Goal: Check status: Check status

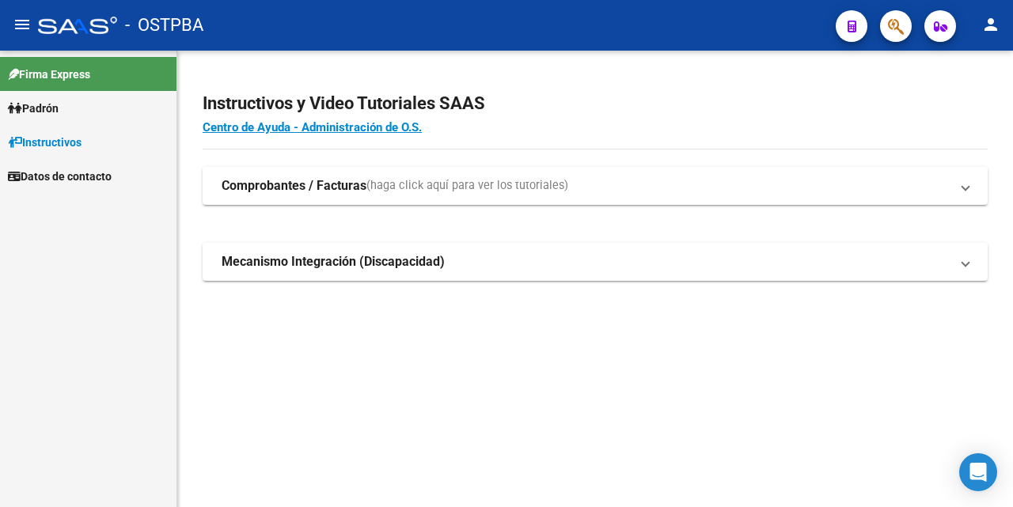
drag, startPoint x: 46, startPoint y: 106, endPoint x: 48, endPoint y: 117, distance: 11.3
click at [46, 105] on span "Padrón" at bounding box center [33, 108] width 51 height 17
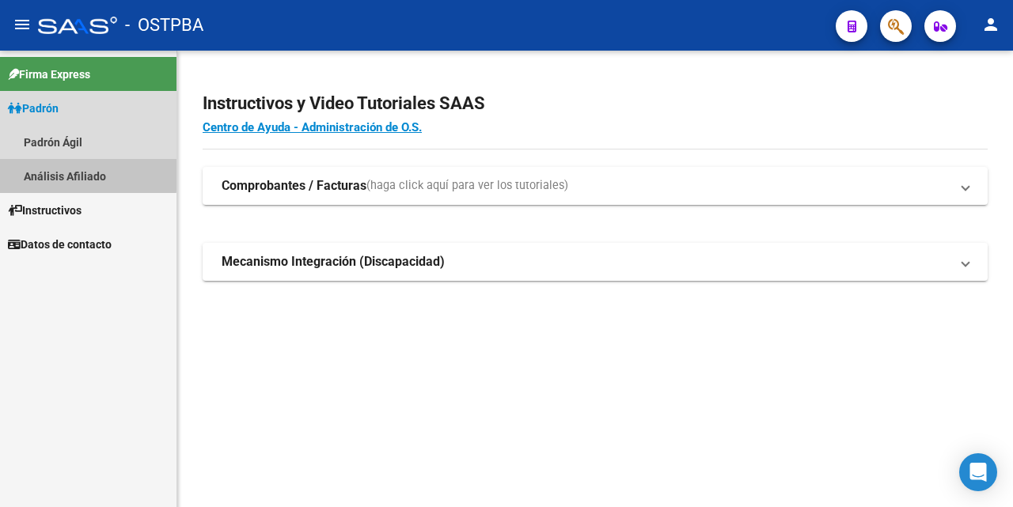
click at [82, 174] on link "Análisis Afiliado" at bounding box center [88, 176] width 176 height 34
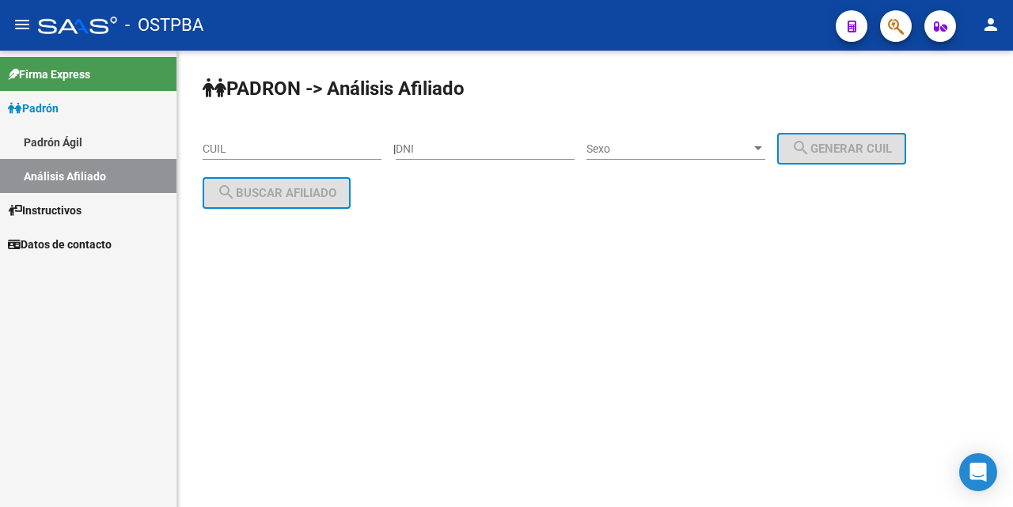
drag, startPoint x: 419, startPoint y: 150, endPoint x: 434, endPoint y: 160, distance: 18.2
click at [419, 150] on input "DNI" at bounding box center [485, 148] width 179 height 13
type input "23854535"
click at [765, 153] on div at bounding box center [758, 148] width 14 height 13
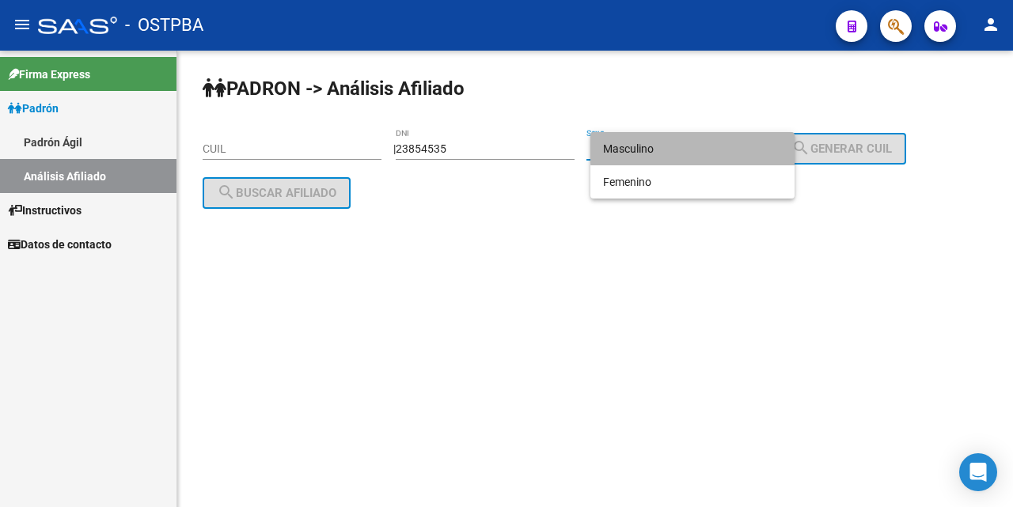
click at [705, 150] on span "Masculino" at bounding box center [692, 148] width 179 height 33
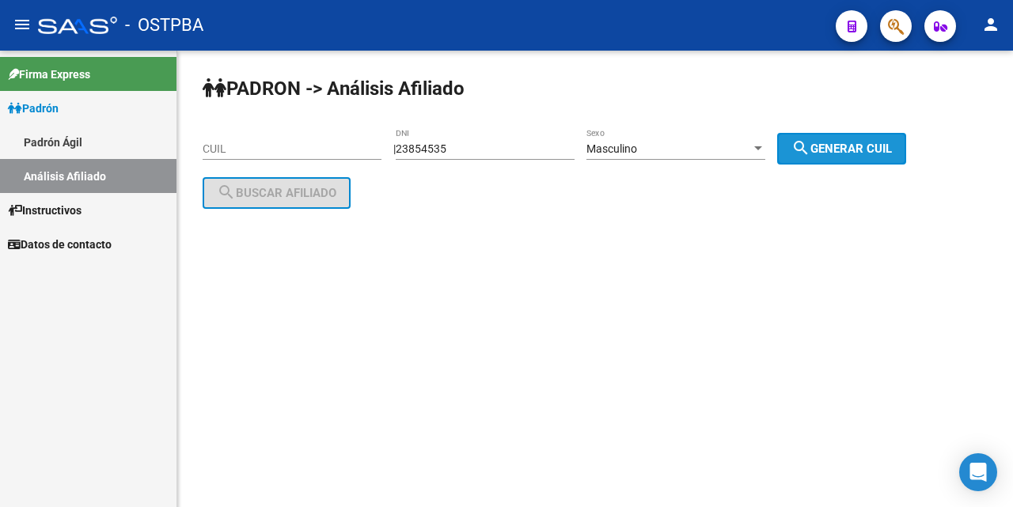
drag, startPoint x: 842, startPoint y: 144, endPoint x: 648, endPoint y: 179, distance: 196.9
click at [828, 145] on span "search Generar CUIL" at bounding box center [841, 149] width 100 height 14
type input "20-23854535-9"
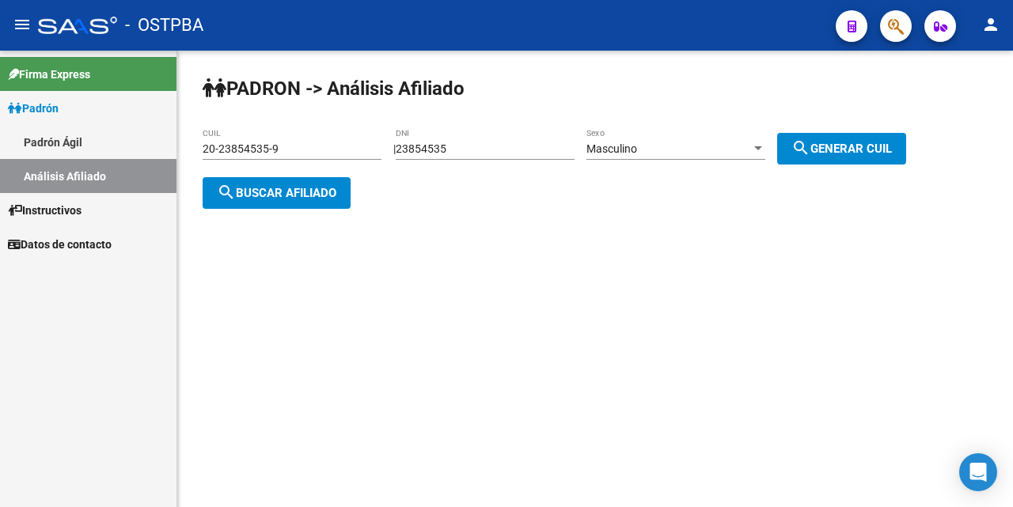
click at [336, 198] on span "search Buscar afiliado" at bounding box center [276, 193] width 119 height 14
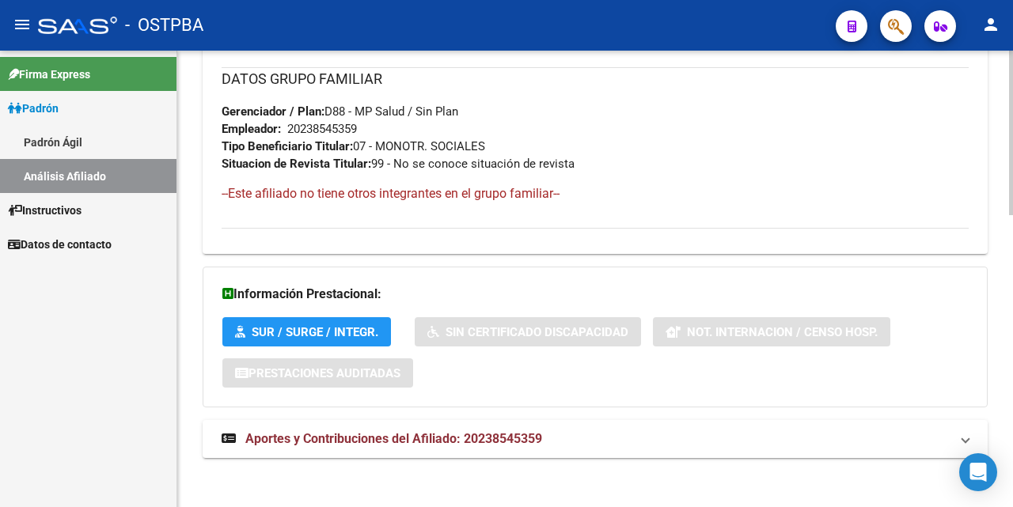
scroll to position [811, 0]
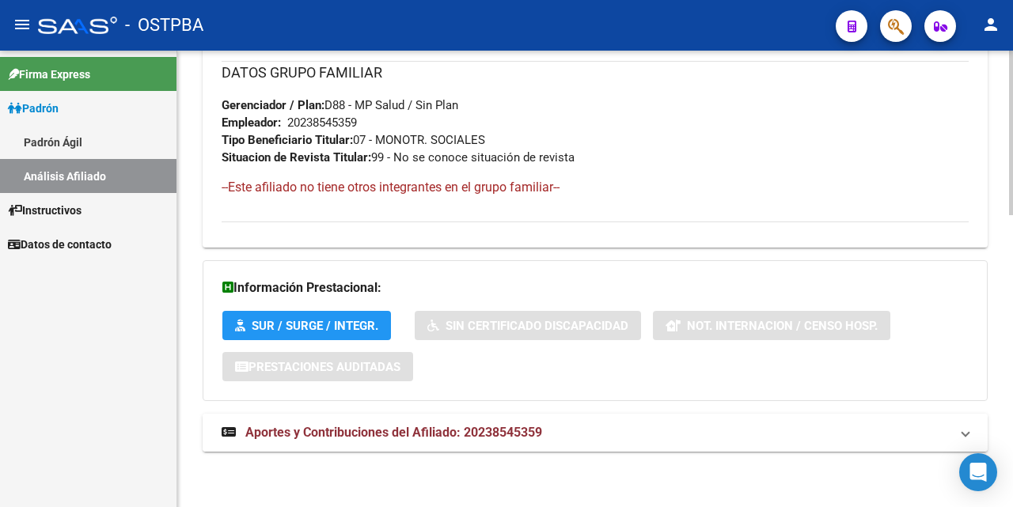
click at [397, 430] on span "Aportes y Contribuciones del Afiliado: 20238545359" at bounding box center [393, 432] width 297 height 15
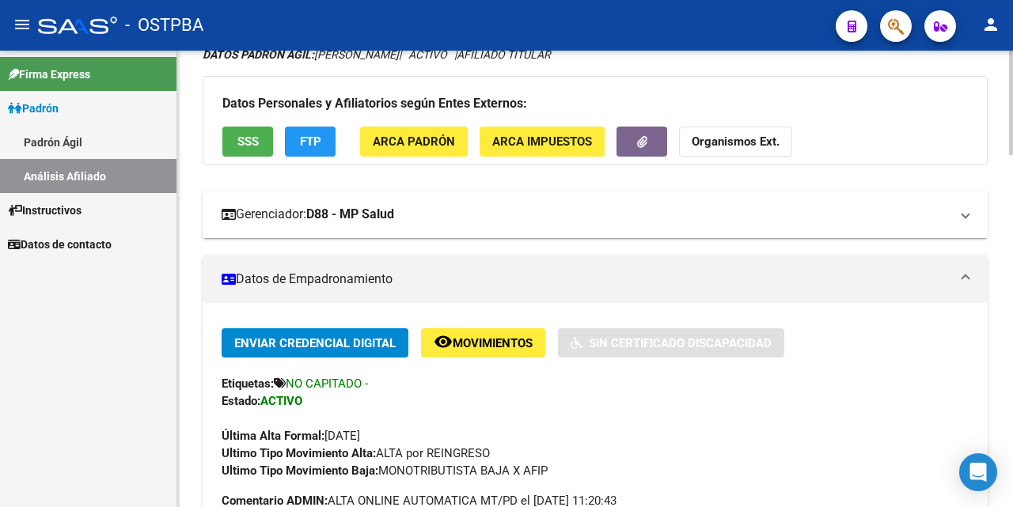
scroll to position [0, 0]
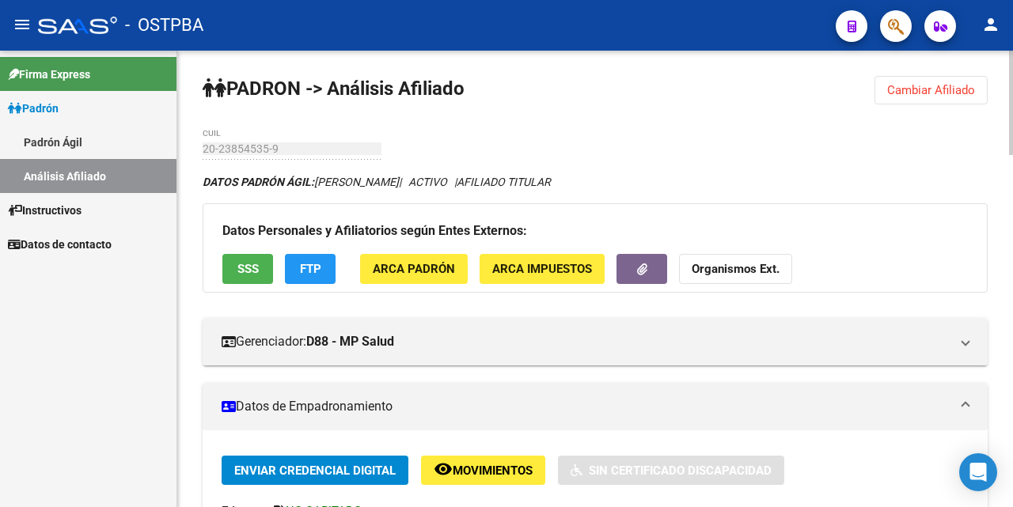
click at [419, 263] on span "ARCA Padrón" at bounding box center [414, 270] width 82 height 14
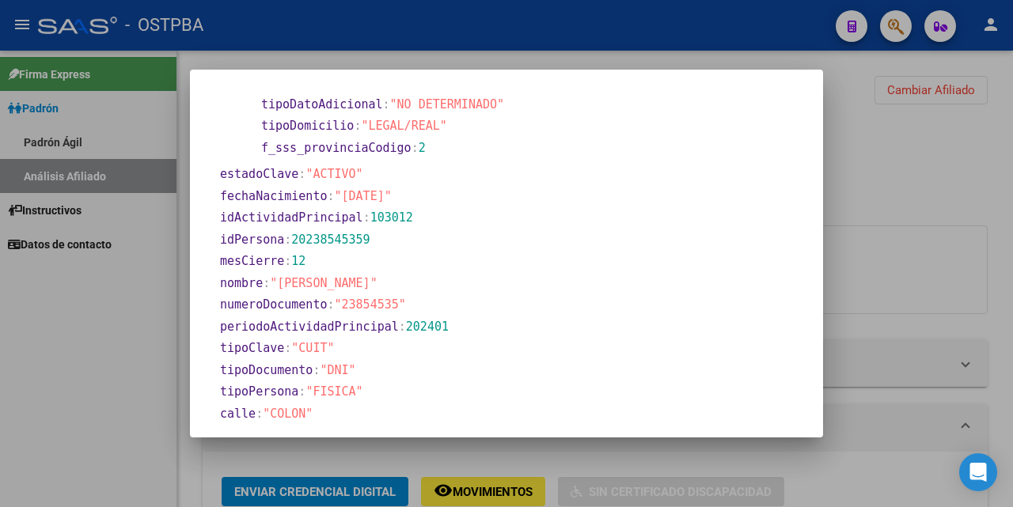
scroll to position [904, 0]
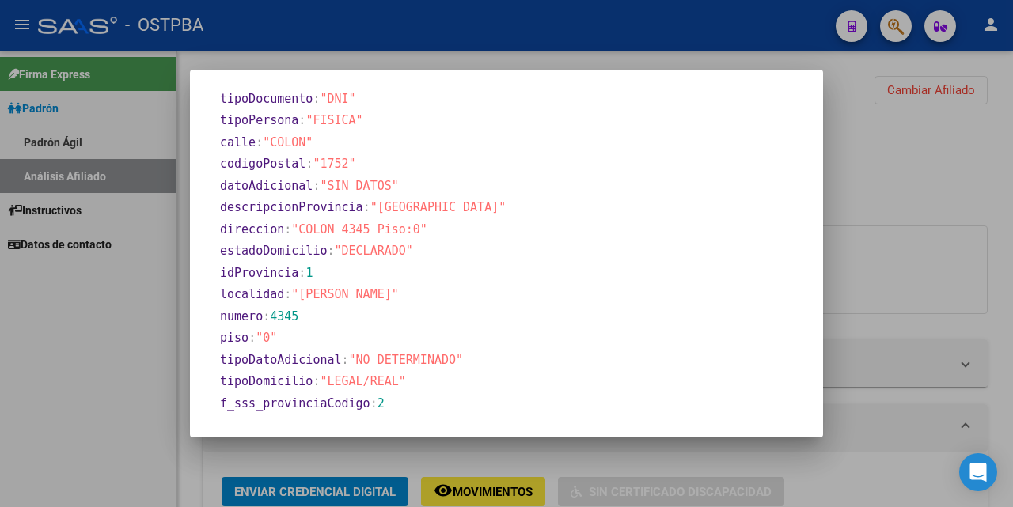
click at [911, 235] on div at bounding box center [506, 253] width 1013 height 507
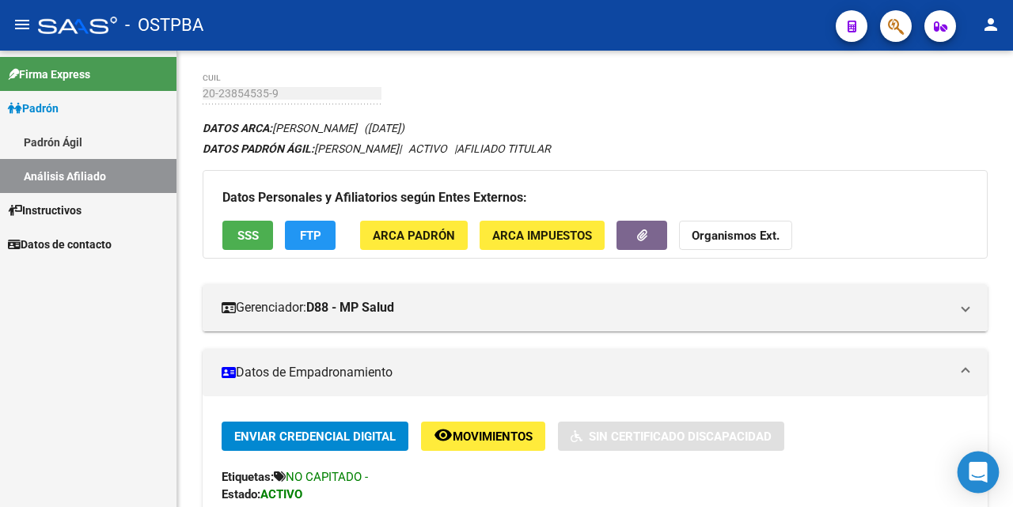
scroll to position [0, 0]
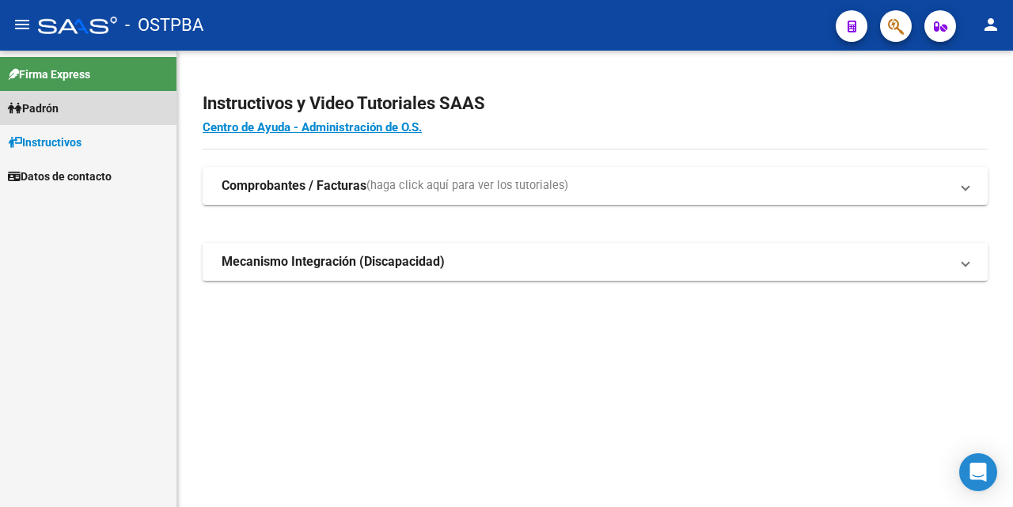
click at [54, 104] on span "Padrón" at bounding box center [33, 108] width 51 height 17
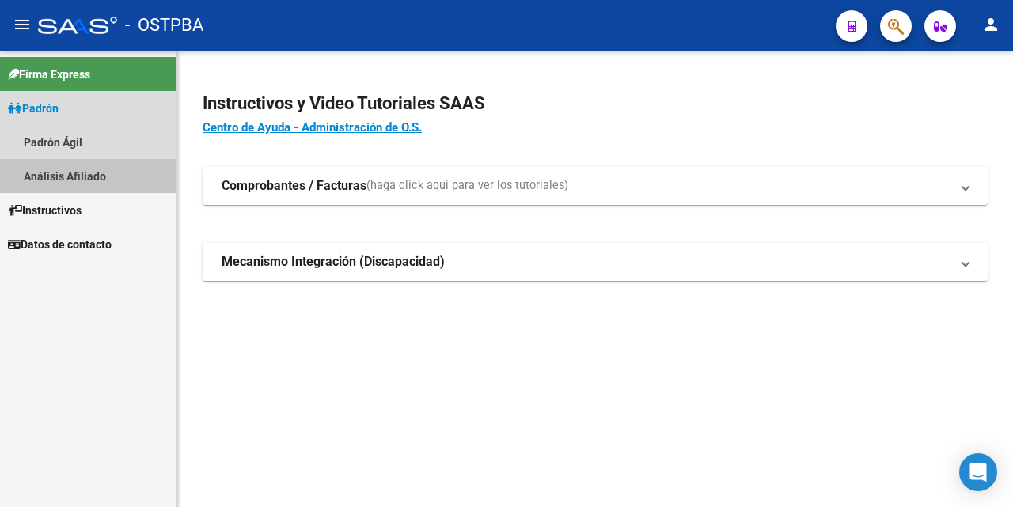
click at [81, 179] on link "Análisis Afiliado" at bounding box center [88, 176] width 176 height 34
